Goal: Information Seeking & Learning: Learn about a topic

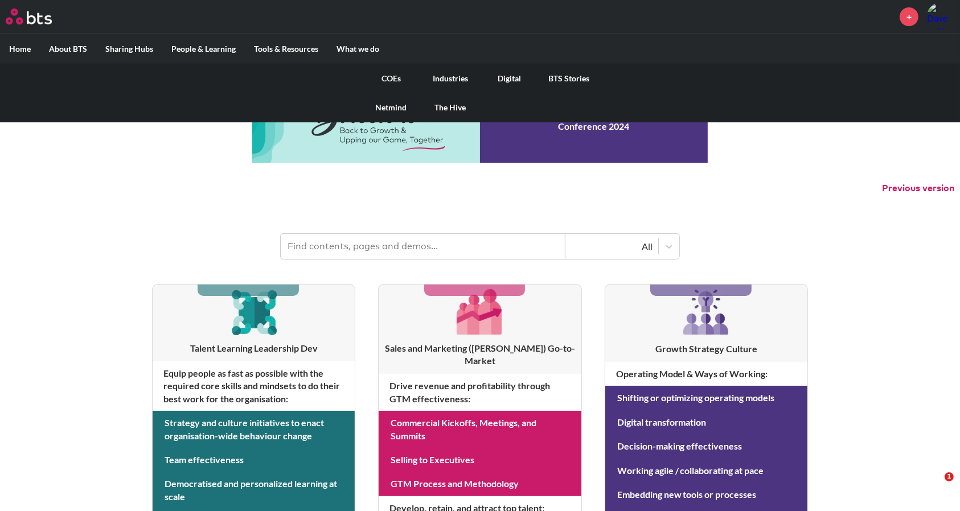
click at [393, 75] on link "COEs" at bounding box center [390, 79] width 59 height 30
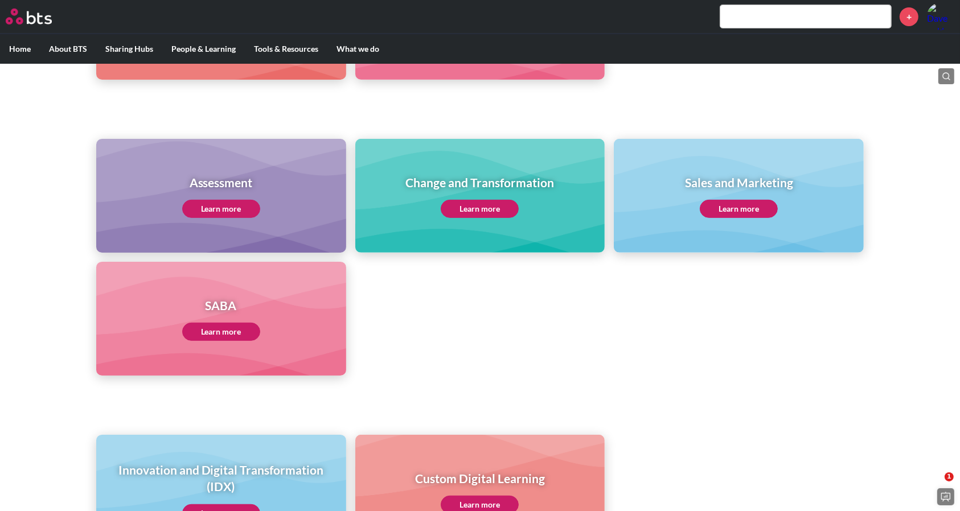
scroll to position [461, 0]
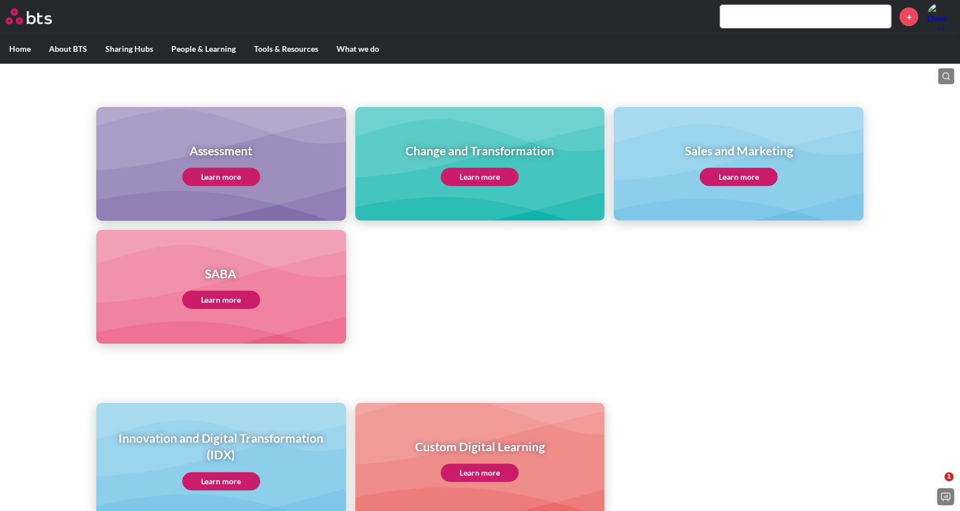
click at [223, 305] on link "Learn more" at bounding box center [221, 300] width 78 height 18
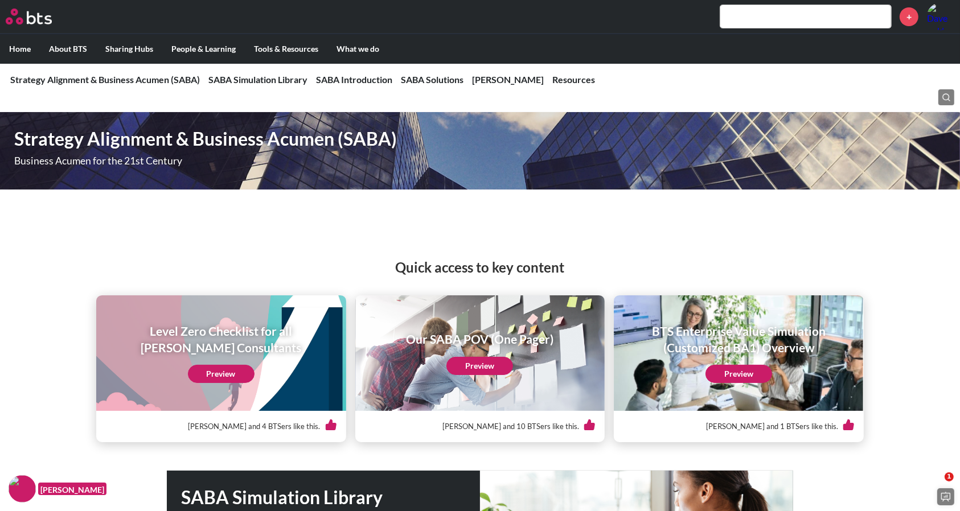
scroll to position [104, 0]
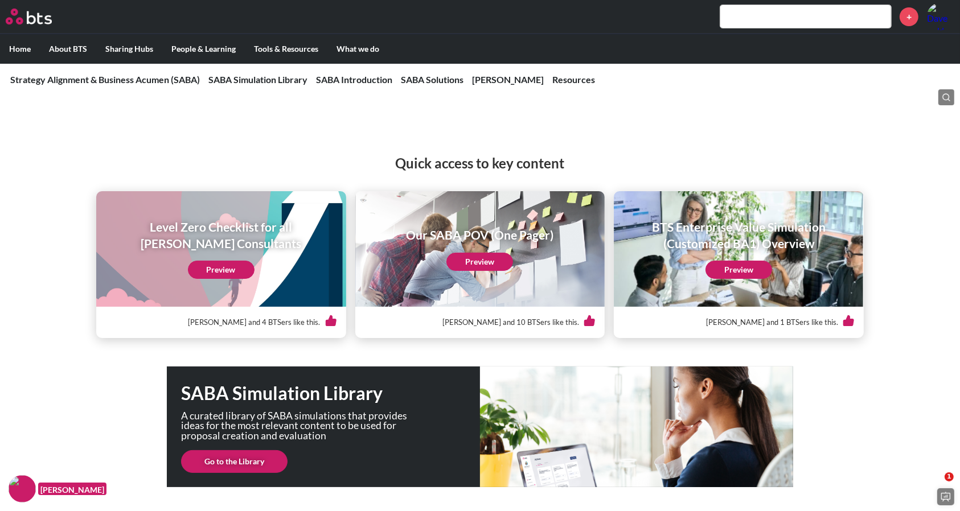
click at [745, 266] on link "Preview" at bounding box center [738, 270] width 67 height 18
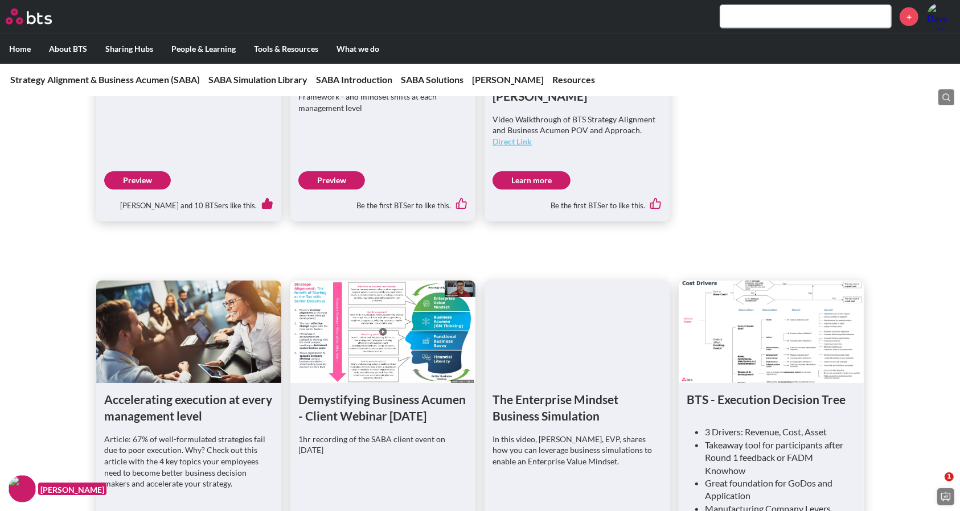
scroll to position [786, 0]
